Goal: Task Accomplishment & Management: Manage account settings

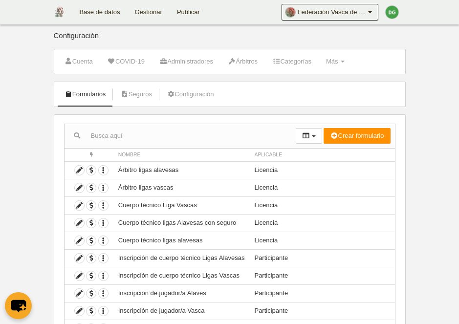
select select "25"
click at [107, 12] on link "Base de datos" at bounding box center [99, 12] width 55 height 24
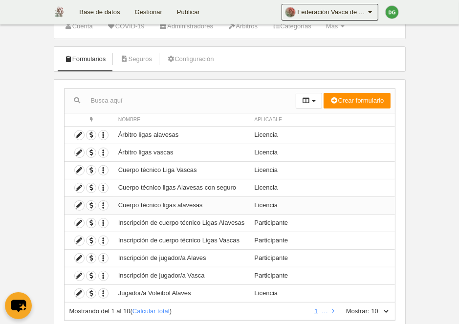
scroll to position [64, 0]
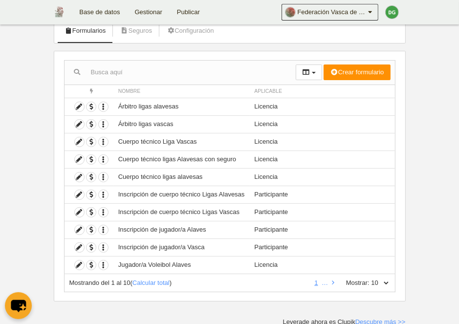
click at [384, 285] on div "Mostrando del 1 al 10 ( Calcular total ) 1 … Mostrar: 10 25 50 100 500" at bounding box center [229, 283] width 331 height 18
click at [369, 279] on select "10 25 50 100 500" at bounding box center [379, 283] width 21 height 9
select select "50"
click option "50" at bounding box center [0, 0] width 0 height 0
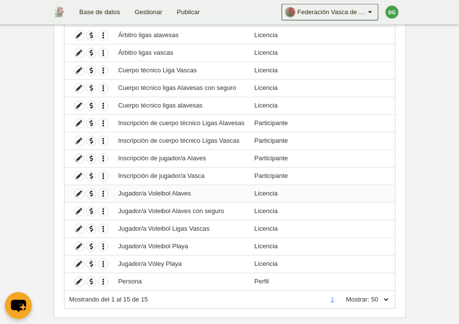
scroll to position [151, 0]
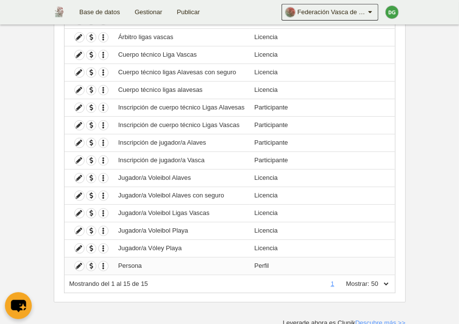
click at [220, 269] on td "Persona" at bounding box center [181, 266] width 136 height 18
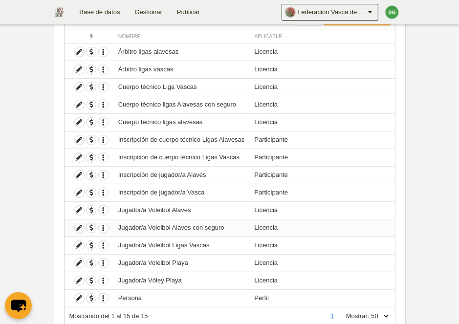
scroll to position [100, 0]
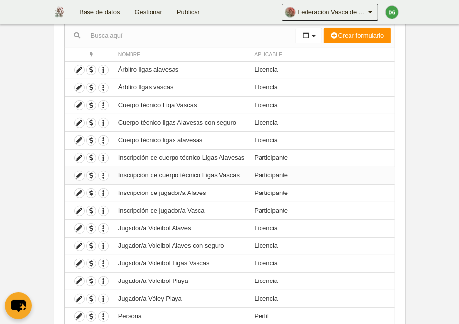
click at [176, 173] on td "Inscripción de cuerpo técnico Ligas Vascas" at bounding box center [181, 176] width 136 height 18
click at [80, 178] on icon at bounding box center [79, 175] width 9 height 9
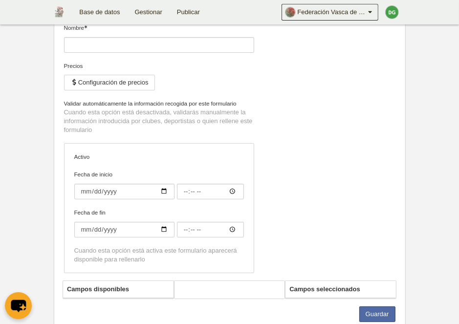
type input "Inscripción de cuerpo técnico Ligas Vascas"
checkbox input "true"
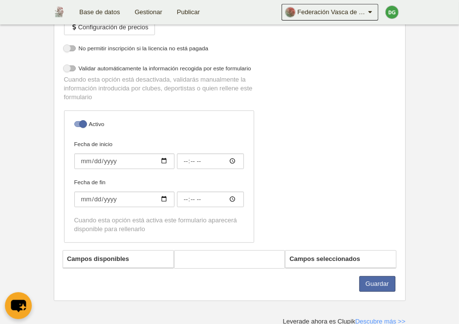
select select "selected"
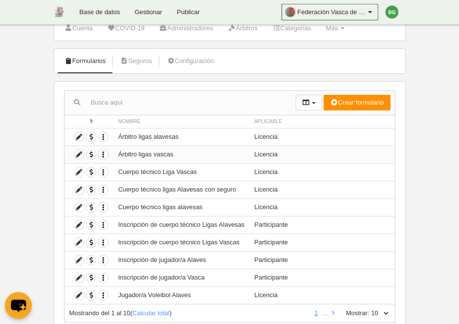
scroll to position [64, 0]
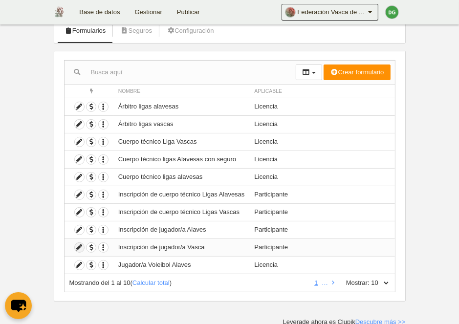
click at [75, 245] on icon at bounding box center [79, 247] width 9 height 9
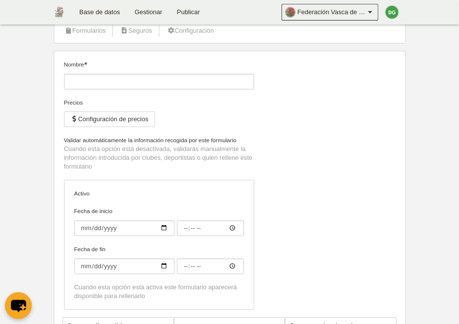
type input "Inscripción de jugador/a Vasca"
checkbox input "true"
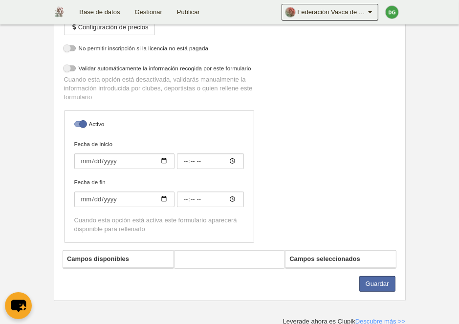
select select "selected"
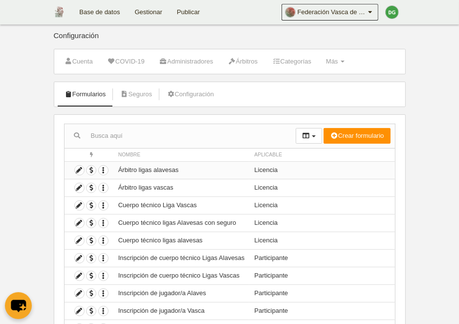
scroll to position [50, 0]
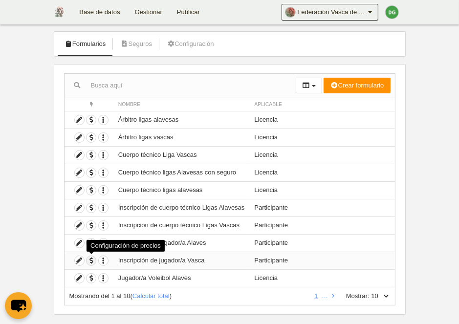
click at [93, 260] on span "button" at bounding box center [90, 260] width 9 height 9
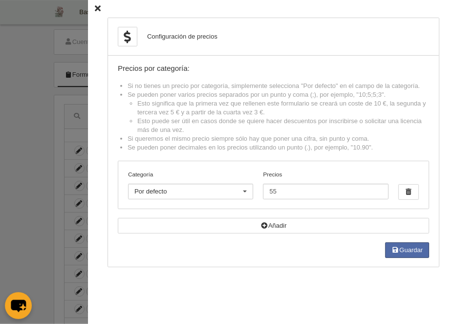
scroll to position [0, 0]
click at [98, 10] on icon at bounding box center [98, 9] width 6 height 6
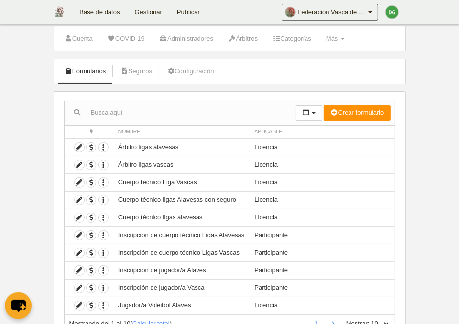
scroll to position [50, 0]
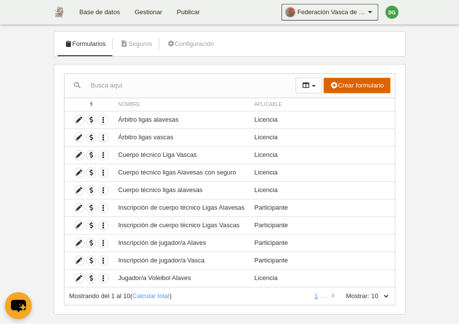
click at [340, 88] on button "Crear formulario" at bounding box center [357, 86] width 66 height 16
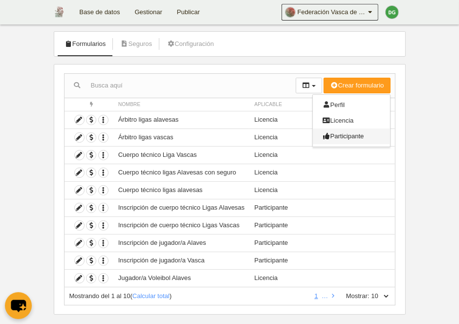
click at [346, 133] on span "Participante" at bounding box center [344, 135] width 42 height 7
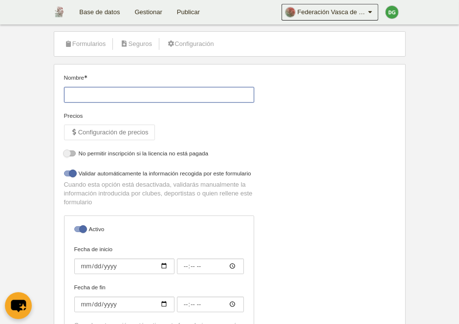
click at [86, 89] on input "Nombre" at bounding box center [159, 95] width 190 height 16
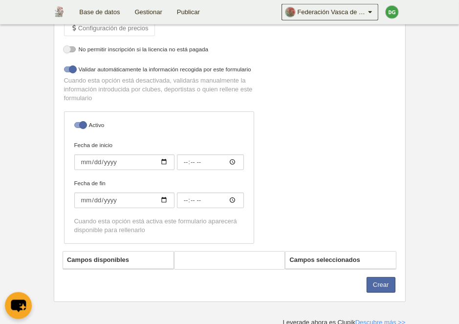
scroll to position [155, 0]
type input "Ligas Españolas"
click at [377, 282] on button "Crear" at bounding box center [381, 284] width 29 height 16
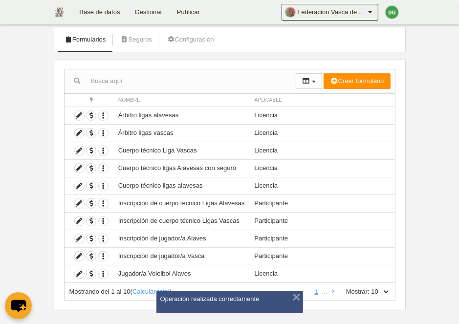
scroll to position [64, 0]
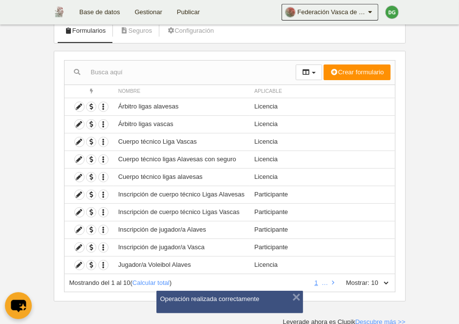
click at [369, 279] on select "10 25 50 100 500" at bounding box center [379, 283] width 21 height 9
select select "25"
click option "25" at bounding box center [0, 0] width 0 height 0
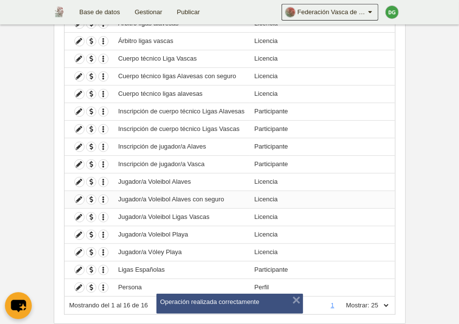
scroll to position [164, 0]
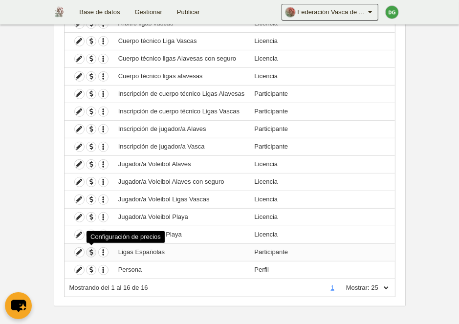
click at [96, 249] on span "button" at bounding box center [90, 252] width 9 height 9
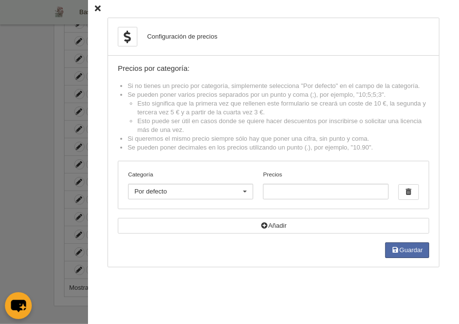
click at [98, 7] on icon at bounding box center [98, 9] width 6 height 6
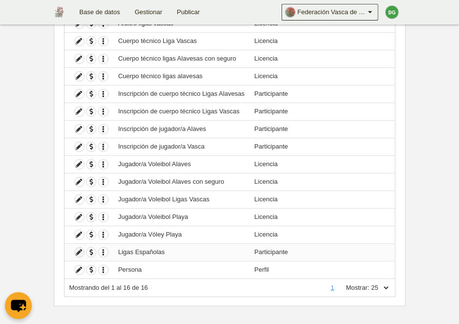
click at [79, 248] on icon at bounding box center [79, 252] width 9 height 9
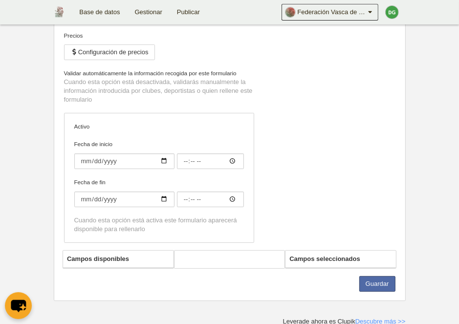
type input "Ligas Españolas"
checkbox input "true"
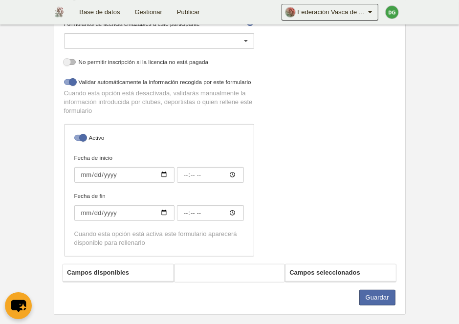
scroll to position [194, 0]
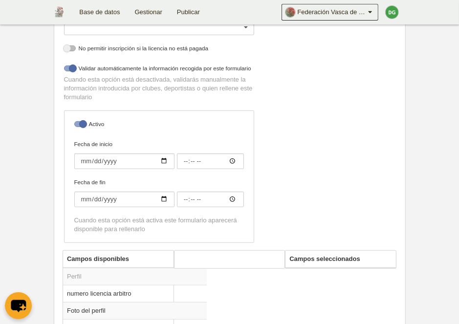
click at [106, 259] on th "Campos disponibles" at bounding box center [135, 259] width 144 height 17
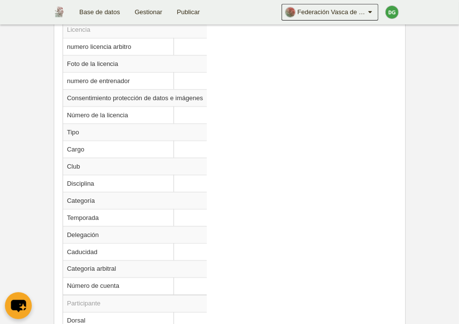
scroll to position [850, 0]
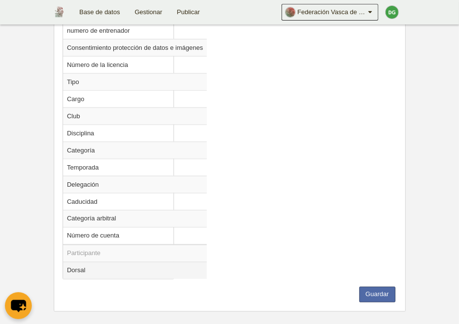
click at [74, 267] on td "Dorsal" at bounding box center [135, 270] width 144 height 17
radio input "true"
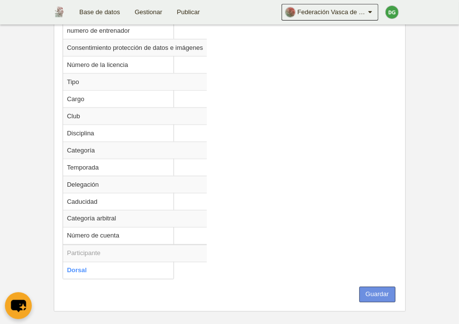
click at [364, 291] on button "Guardar" at bounding box center [377, 295] width 36 height 16
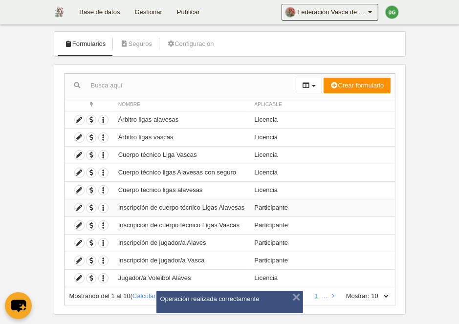
scroll to position [64, 0]
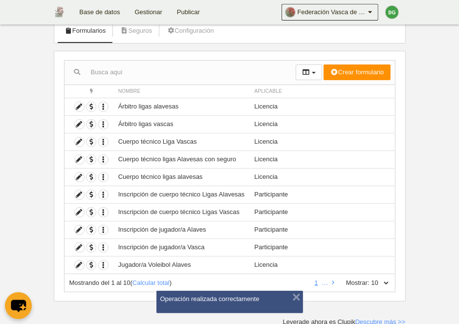
click at [369, 279] on select "10 25 50 100 500" at bounding box center [379, 283] width 21 height 9
select select "25"
click option "25" at bounding box center [0, 0] width 0 height 0
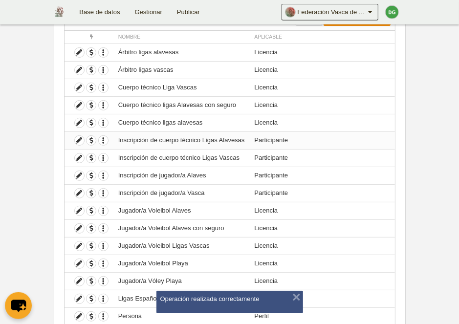
scroll to position [168, 0]
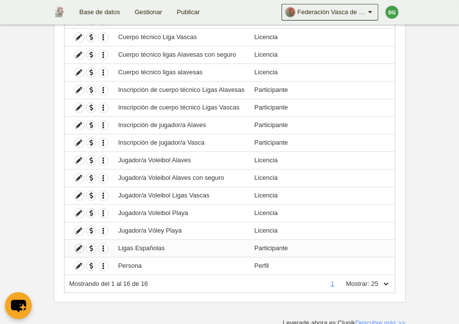
click at [79, 247] on icon at bounding box center [79, 248] width 9 height 9
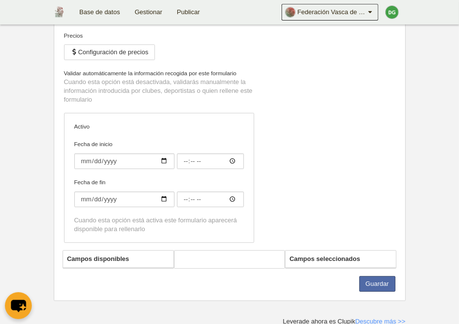
type input "Ligas Españolas"
checkbox input "true"
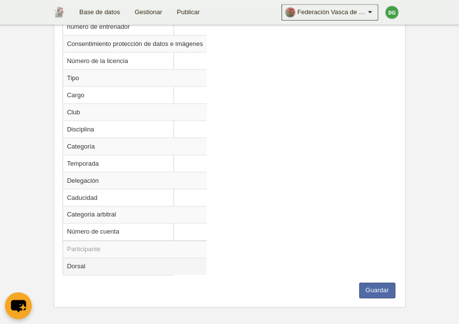
scroll to position [857, 0]
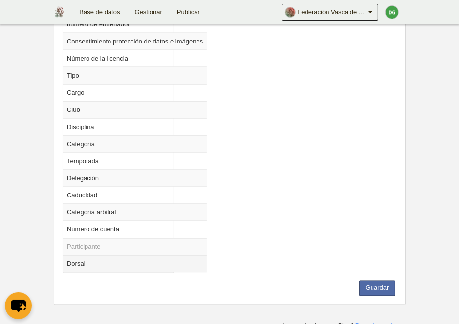
click at [84, 257] on td "Dorsal" at bounding box center [135, 264] width 144 height 17
radio input "true"
click at [86, 260] on td "Dorsal" at bounding box center [135, 264] width 144 height 17
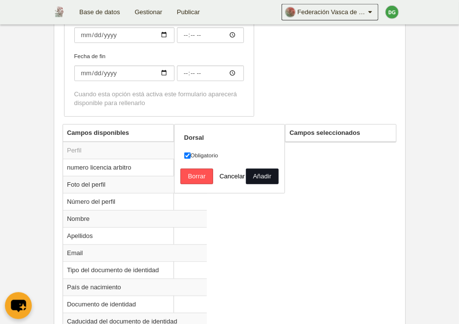
scroll to position [301, 0]
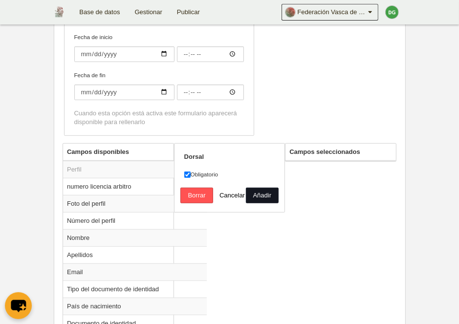
click at [261, 197] on button "Añadir" at bounding box center [262, 196] width 33 height 16
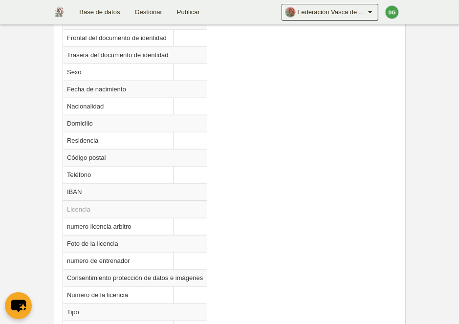
scroll to position [822, 0]
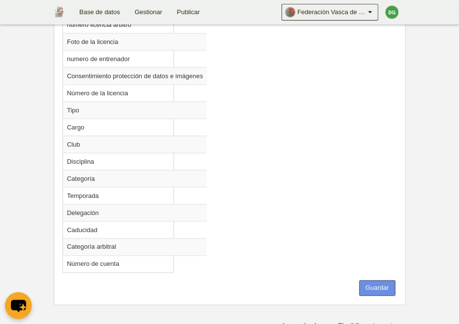
click at [369, 280] on button "Guardar" at bounding box center [377, 288] width 36 height 16
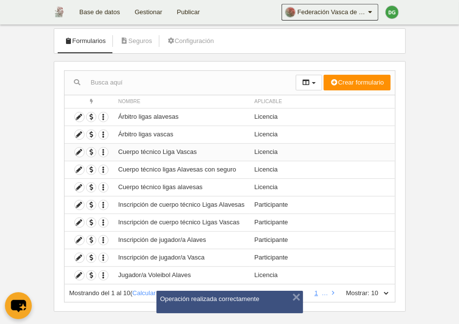
scroll to position [64, 0]
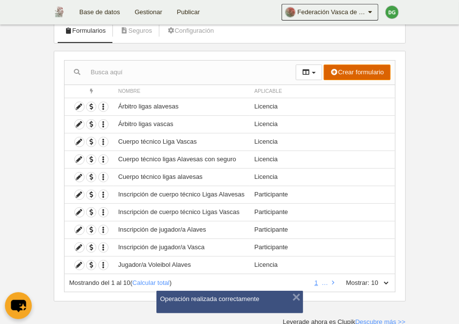
click at [345, 76] on button "Crear formulario" at bounding box center [357, 73] width 66 height 16
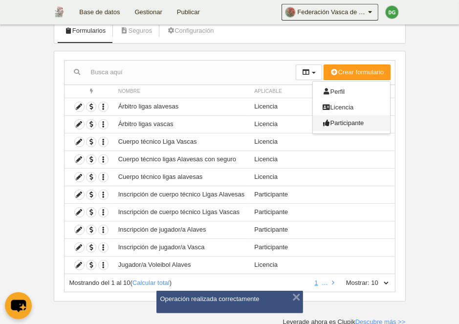
click at [346, 122] on span "Participante" at bounding box center [344, 122] width 42 height 7
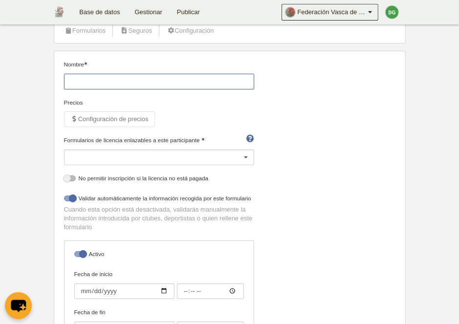
click at [89, 83] on input "Nombre" at bounding box center [159, 82] width 190 height 16
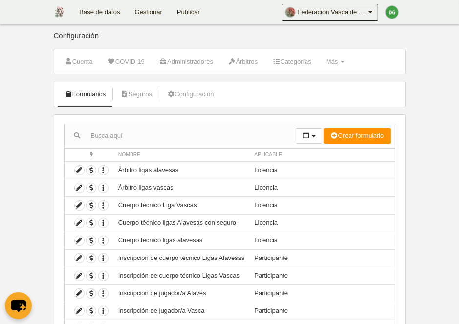
click at [144, 15] on link "Gestionar" at bounding box center [149, 12] width 42 height 24
click at [91, 207] on span "button" at bounding box center [90, 205] width 9 height 9
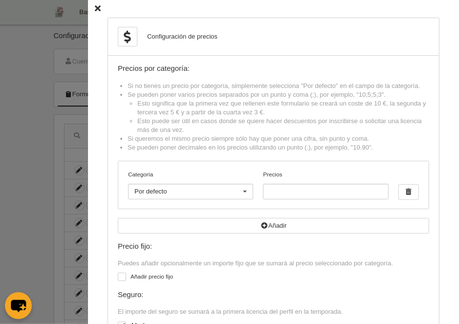
click at [96, 7] on icon at bounding box center [98, 9] width 6 height 6
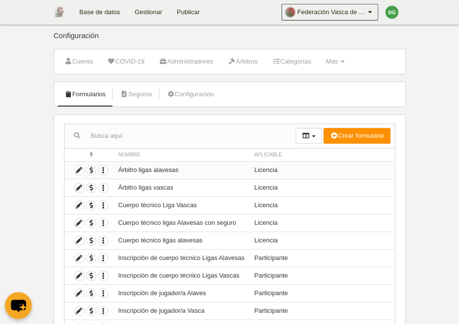
scroll to position [50, 0]
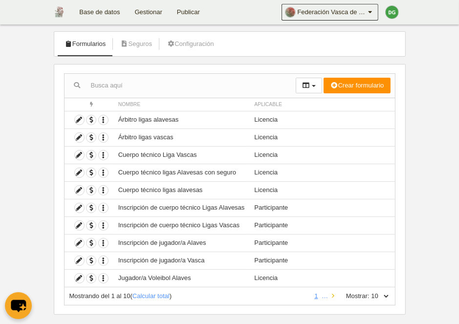
click at [330, 292] on link at bounding box center [333, 295] width 6 height 7
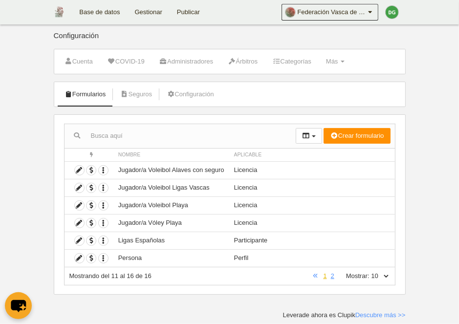
click at [323, 276] on link "1" at bounding box center [324, 275] width 7 height 7
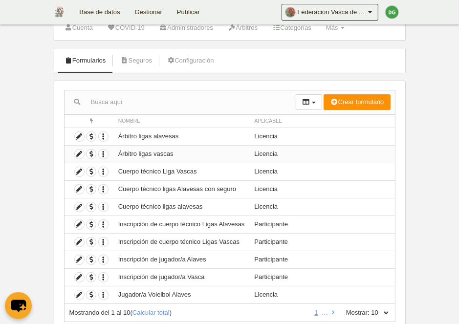
scroll to position [50, 0]
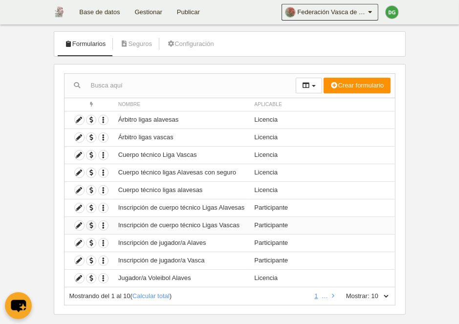
click at [91, 229] on button "button" at bounding box center [91, 225] width 10 height 10
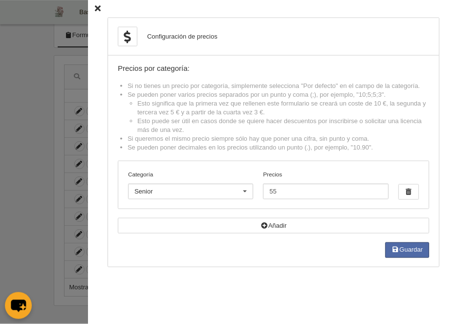
scroll to position [64, 0]
click at [94, 10] on div "Configuración de precios Precios por categoría: Si no tienes un precio por cate…" at bounding box center [273, 162] width 371 height 324
click at [95, 10] on icon at bounding box center [98, 9] width 6 height 6
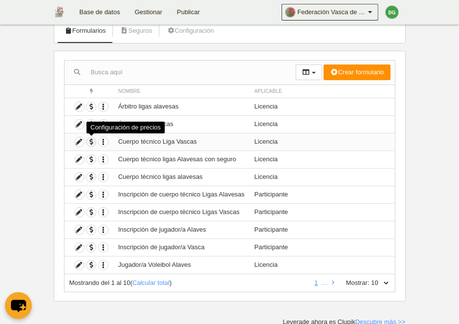
click at [92, 142] on span "button" at bounding box center [90, 141] width 9 height 9
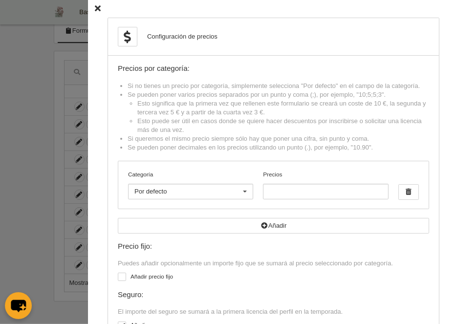
scroll to position [43, 0]
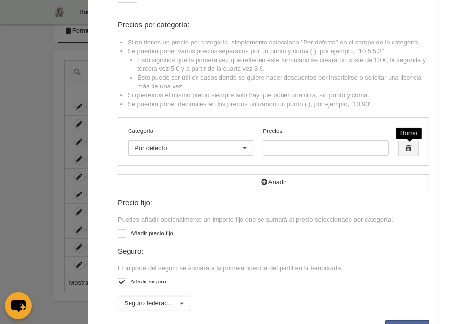
click at [409, 149] on span "button" at bounding box center [409, 148] width 20 height 15
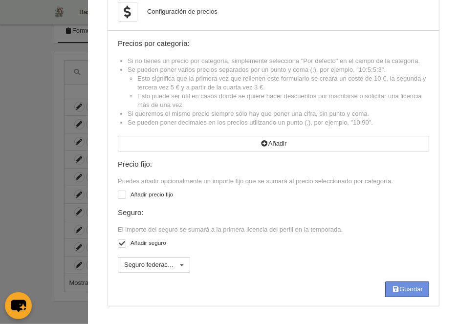
click at [398, 287] on button "Guardar" at bounding box center [407, 289] width 44 height 16
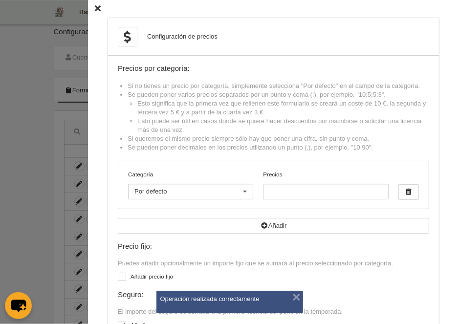
scroll to position [0, 0]
click at [94, 7] on div "Configuración de precios Precios por categoría: Si no tienes un precio por cate…" at bounding box center [273, 203] width 371 height 406
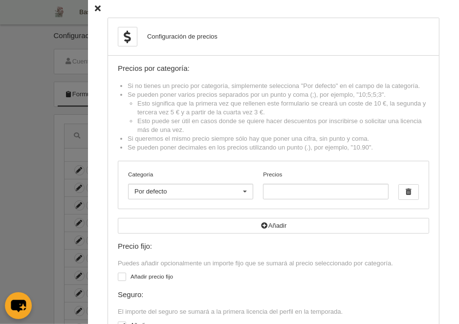
click at [96, 10] on icon at bounding box center [98, 9] width 6 height 6
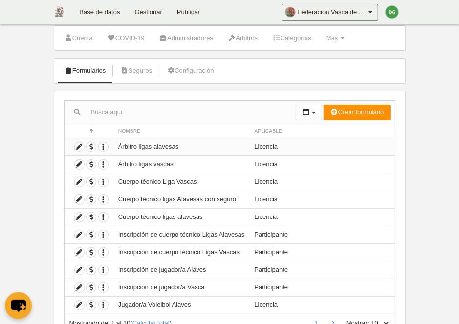
scroll to position [50, 0]
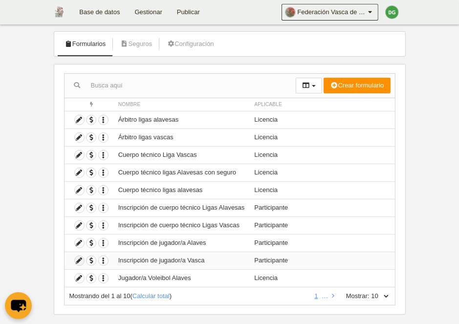
click at [81, 260] on icon at bounding box center [79, 260] width 9 height 9
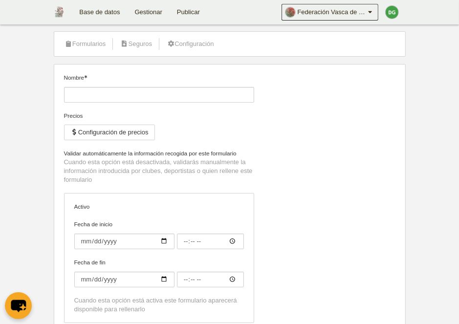
type input "Inscripción de jugador/a Vasca"
checkbox input "true"
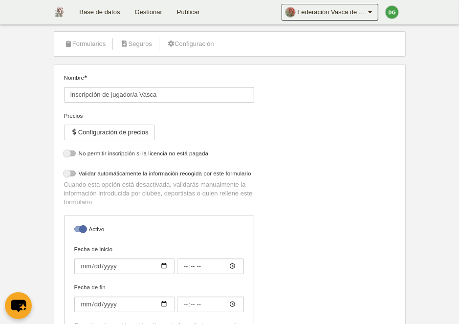
select select "selected"
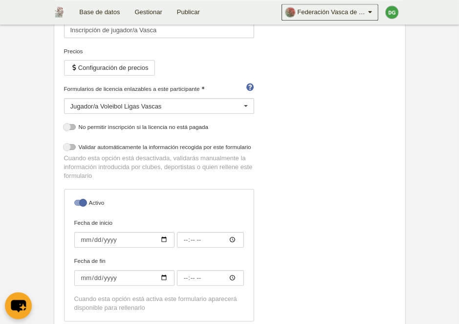
scroll to position [50, 0]
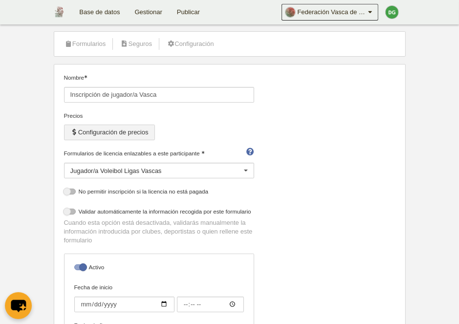
click at [124, 132] on button "Configuración de precios" at bounding box center [109, 133] width 91 height 16
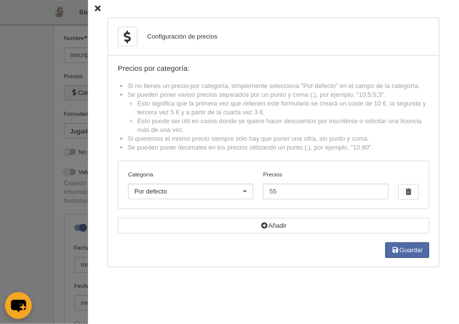
scroll to position [0, 0]
click at [99, 8] on icon at bounding box center [98, 9] width 6 height 6
